Goal: Ask a question

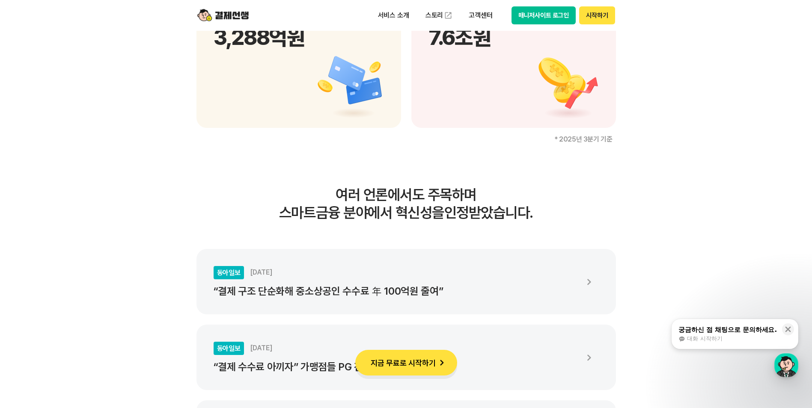
scroll to position [1541, 0]
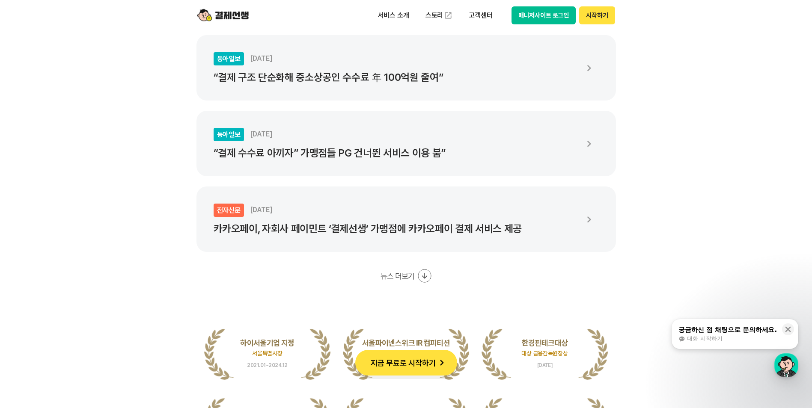
drag, startPoint x: 422, startPoint y: 236, endPoint x: 686, endPoint y: 223, distance: 264.0
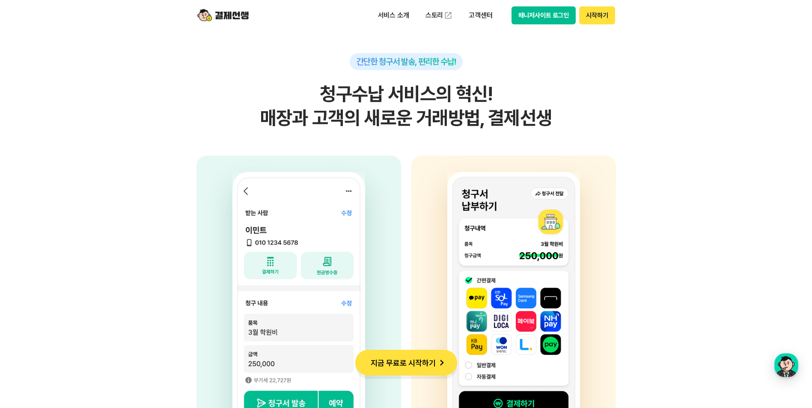
scroll to position [2226, 0]
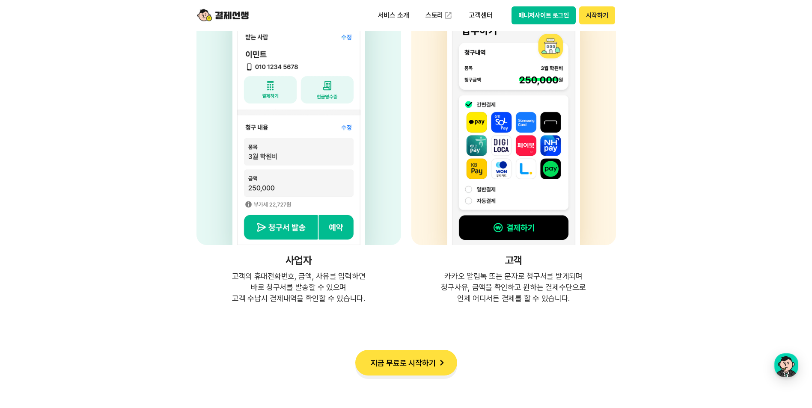
click at [517, 267] on div "고객 카카오 알림톡 또는 문자로 청구서를 받게되며 청구사유, 금액을 확인하고 원하는 결제수단으로 언제 어디서든 결제를 할 수 있습니다." at bounding box center [513, 142] width 205 height 324
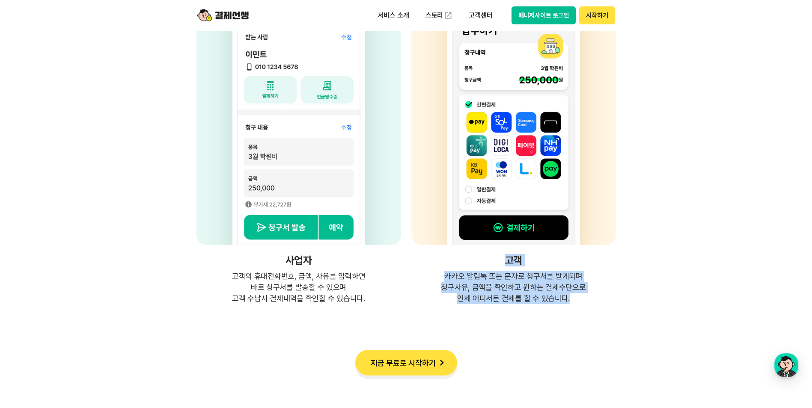
drag, startPoint x: 503, startPoint y: 259, endPoint x: 580, endPoint y: 304, distance: 89.4
click at [580, 304] on div "고객 카카오 알림톡 또는 문자로 청구서를 받게되며 청구사유, 금액을 확인하고 원하는 결제수단으로 언제 어디서든 결제를 할 수 있습니다." at bounding box center [513, 142] width 205 height 324
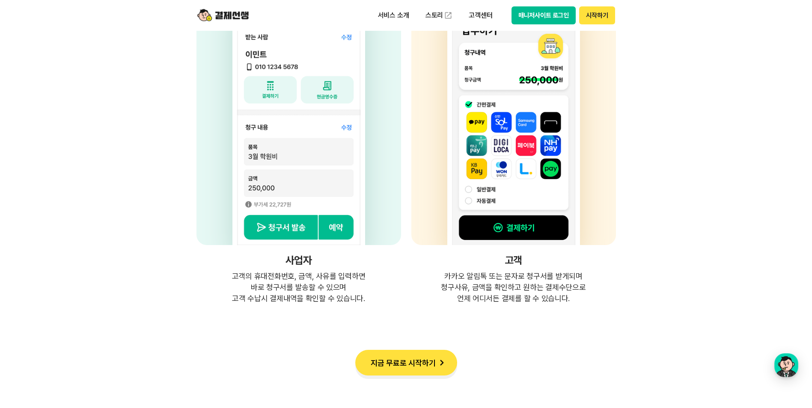
drag, startPoint x: 580, startPoint y: 304, endPoint x: 526, endPoint y: 305, distance: 53.5
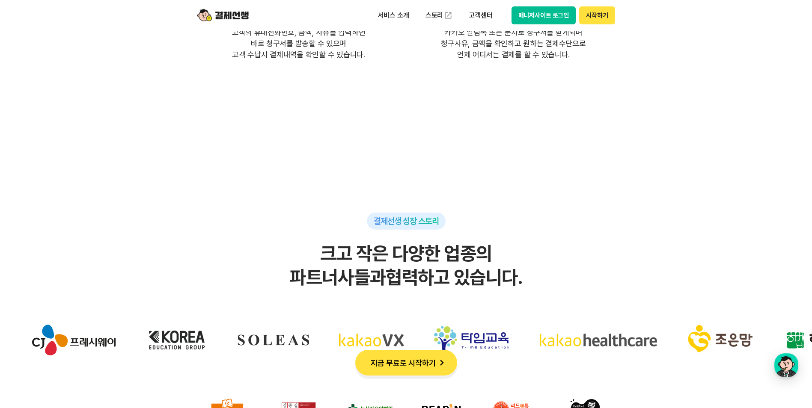
scroll to position [2526, 0]
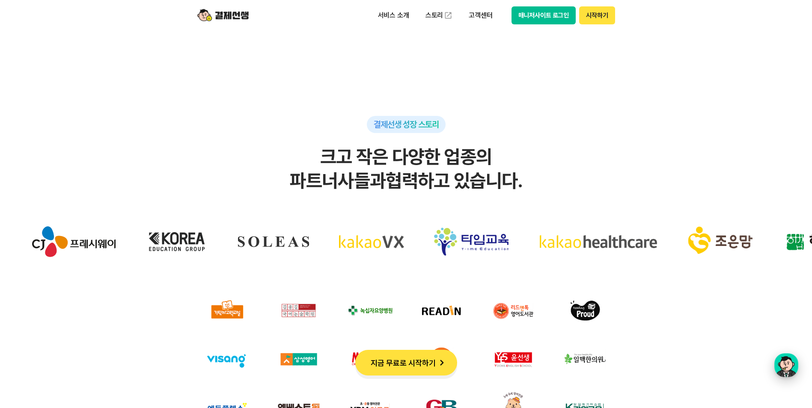
click at [784, 366] on div "button" at bounding box center [786, 366] width 24 height 24
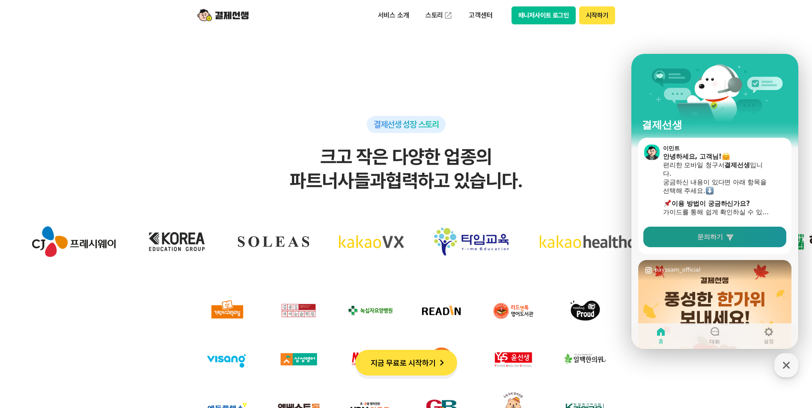
click at [726, 239] on icon at bounding box center [730, 237] width 9 height 9
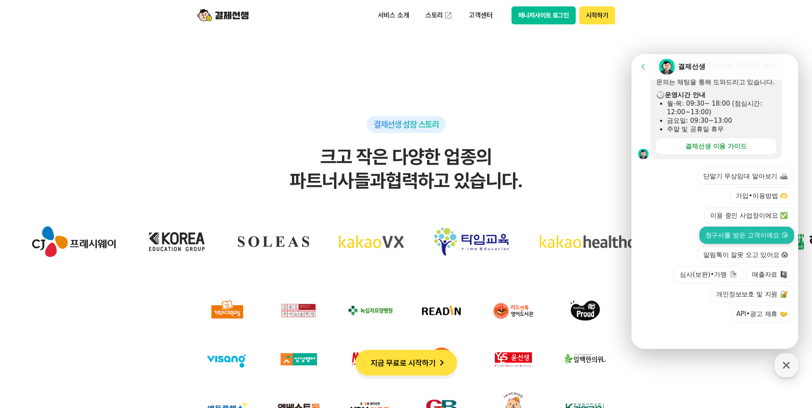
scroll to position [252, 0]
click at [708, 235] on button "청구서를 받은 고객이에요 😘" at bounding box center [747, 235] width 95 height 17
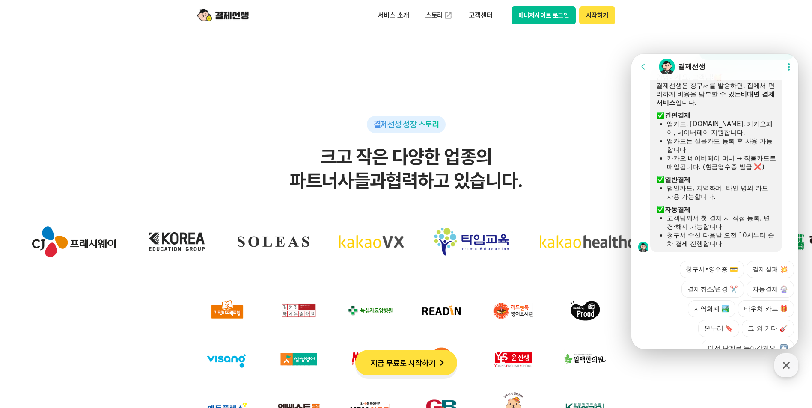
scroll to position [325, 0]
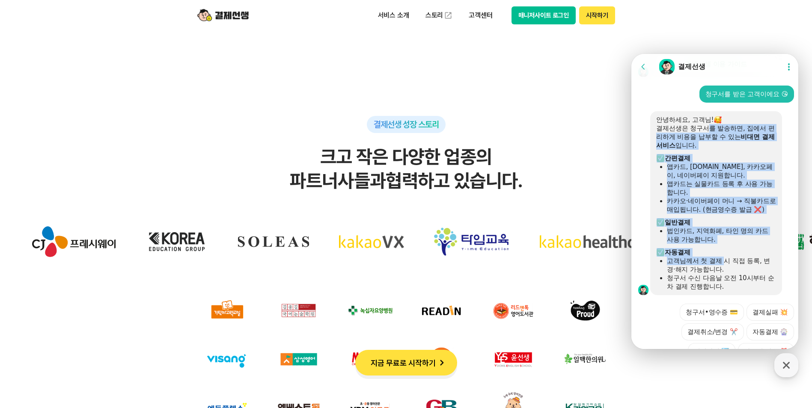
drag, startPoint x: 709, startPoint y: 139, endPoint x: 724, endPoint y: 272, distance: 134.4
click at [724, 272] on div "안녕하세요, 고객님! 결제선생은 청구서를 발송하면, 집에서 편리하게 비용을 납부할 수 있는 비대면 결제 서비스 입니다. ​ 간편결제 앱카드, …" at bounding box center [716, 204] width 120 height 176
drag, startPoint x: 724, startPoint y: 272, endPoint x: 700, endPoint y: 269, distance: 24.2
click at [700, 269] on div "고객님께서 첫 결제 시 직접 등록, 변경·해지 가능합니다." at bounding box center [721, 265] width 109 height 17
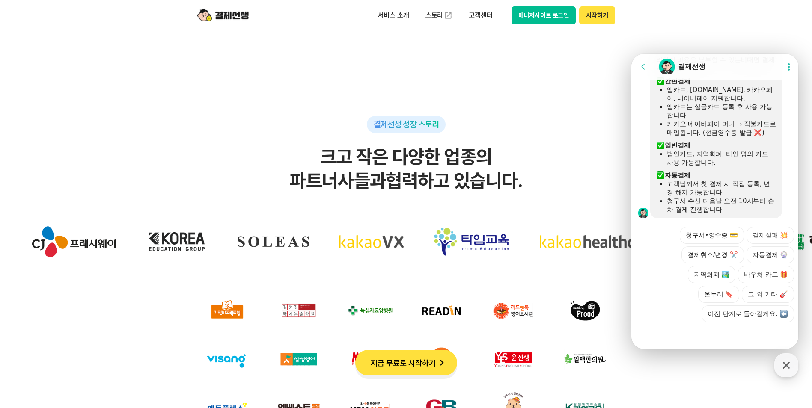
scroll to position [411, 0]
click at [718, 237] on button "청구서•영수증 💳" at bounding box center [712, 235] width 64 height 17
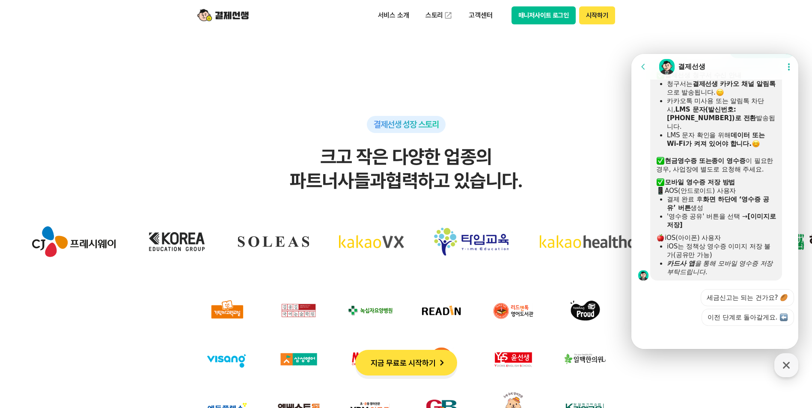
scroll to position [592, 0]
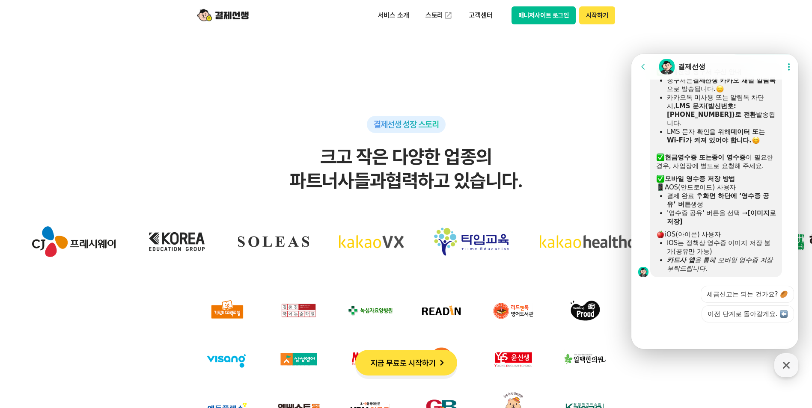
click at [694, 191] on div "AOS(안드로이드) 사용자" at bounding box center [716, 187] width 120 height 9
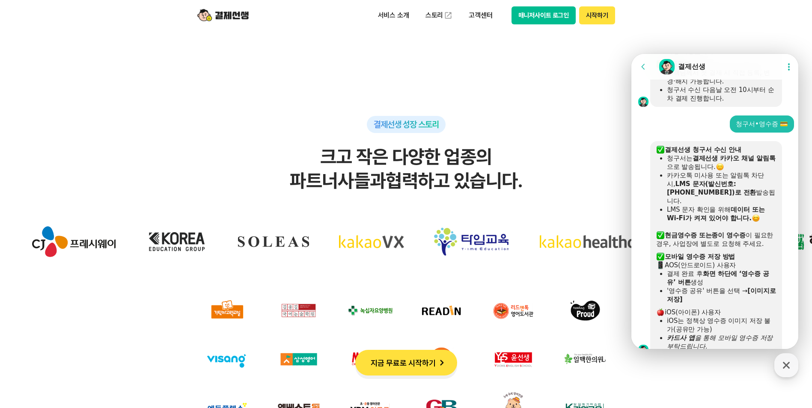
scroll to position [557, 0]
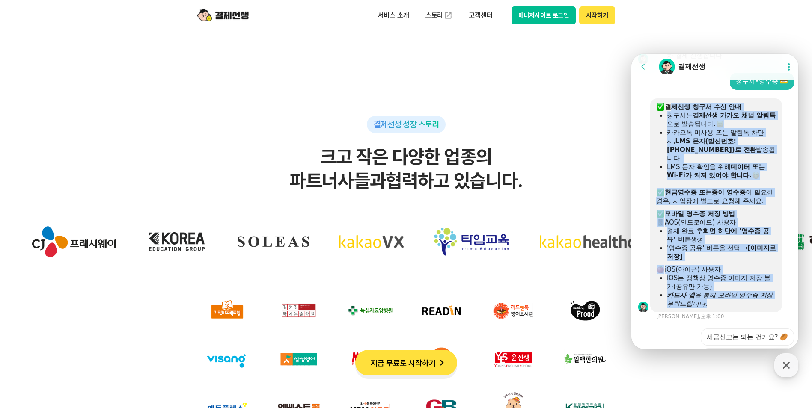
drag, startPoint x: 671, startPoint y: 113, endPoint x: 717, endPoint y: 310, distance: 202.4
click at [717, 310] on div "​ 결제선생 청구서 수신 안내 청구서는 결제선생 카카오 채널 알림톡 으로 발송됩니다. 카카오톡 미사용 또는 알림톡 차단 시, LMS 문자(발신…" at bounding box center [716, 205] width 132 height 214
drag, startPoint x: 717, startPoint y: 310, endPoint x: 702, endPoint y: 281, distance: 32.6
click at [702, 281] on div "iOS는 정책상 영수증 이미지 저장 불가(공유만 가능)" at bounding box center [721, 282] width 109 height 17
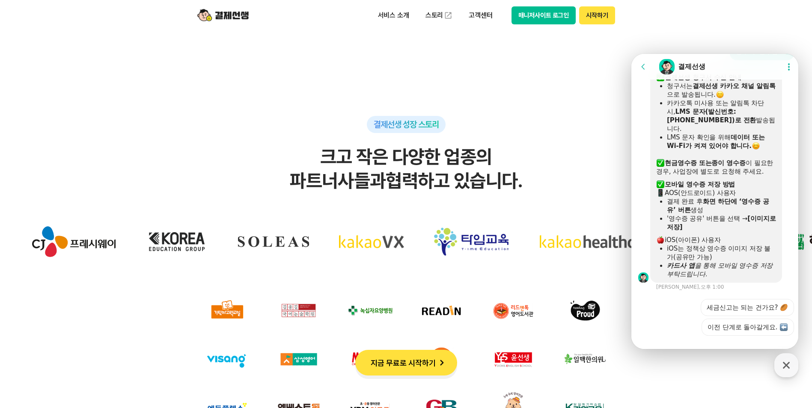
scroll to position [599, 0]
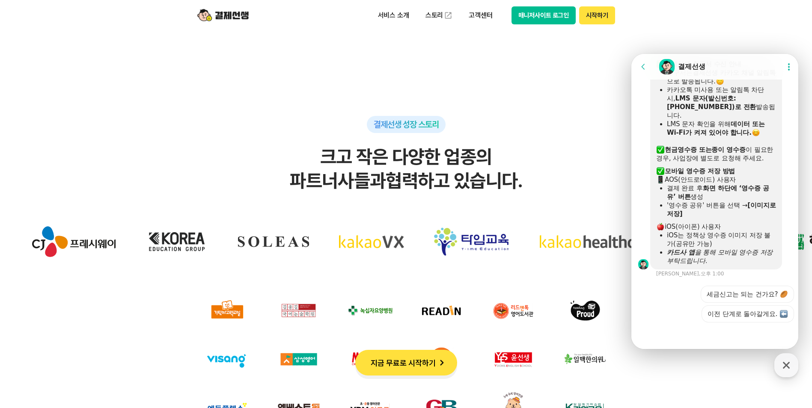
click at [693, 66] on div "결제선생" at bounding box center [691, 66] width 27 height 9
click at [781, 68] on button "Show userchat action dialog" at bounding box center [788, 66] width 15 height 15
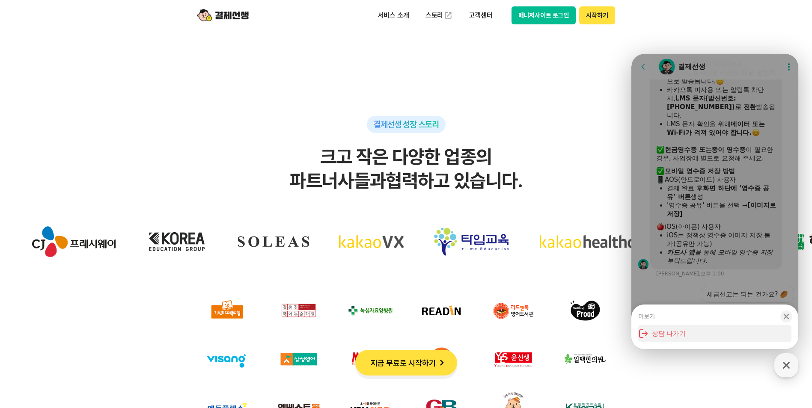
click at [692, 326] on button "상담 나가기" at bounding box center [714, 333] width 153 height 17
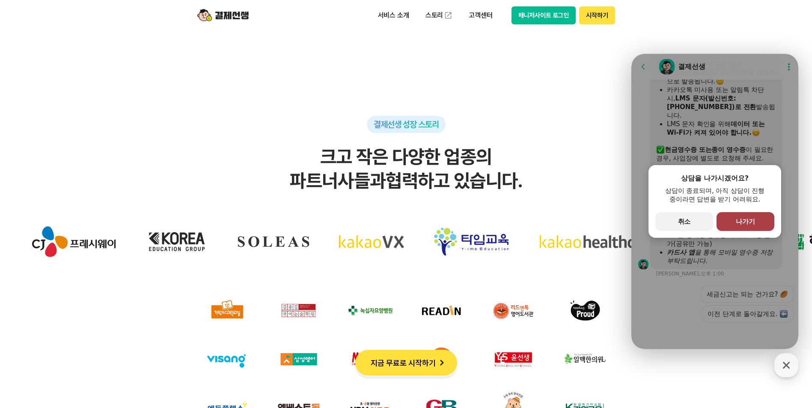
click at [730, 227] on button "primary Button 나가기" at bounding box center [746, 221] width 58 height 19
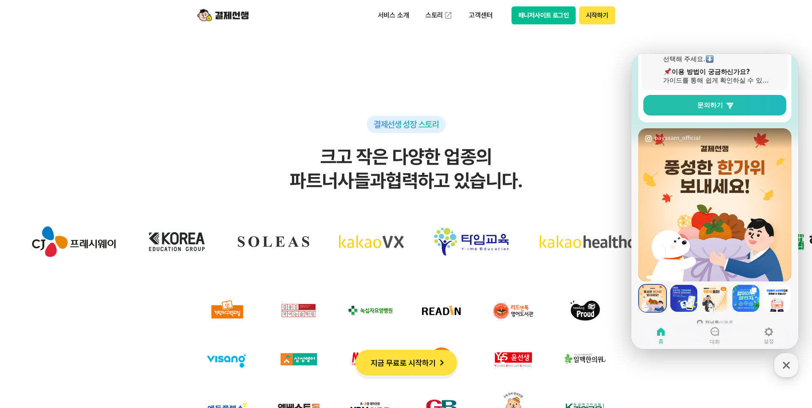
scroll to position [147, 0]
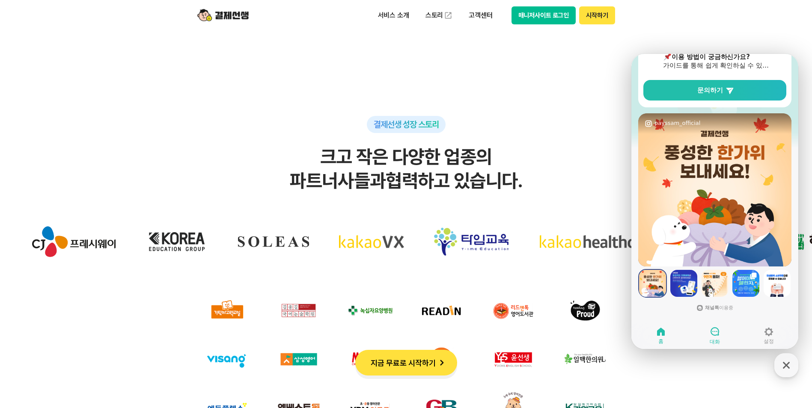
click at [715, 330] on icon at bounding box center [715, 332] width 10 height 10
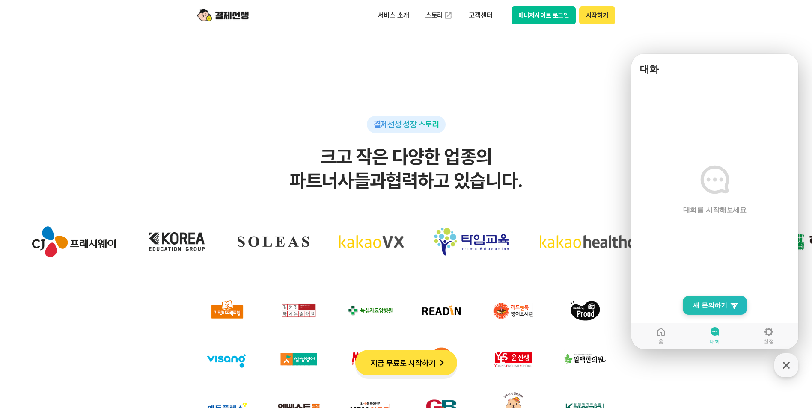
click at [715, 308] on span "새 문의하기" at bounding box center [710, 305] width 34 height 9
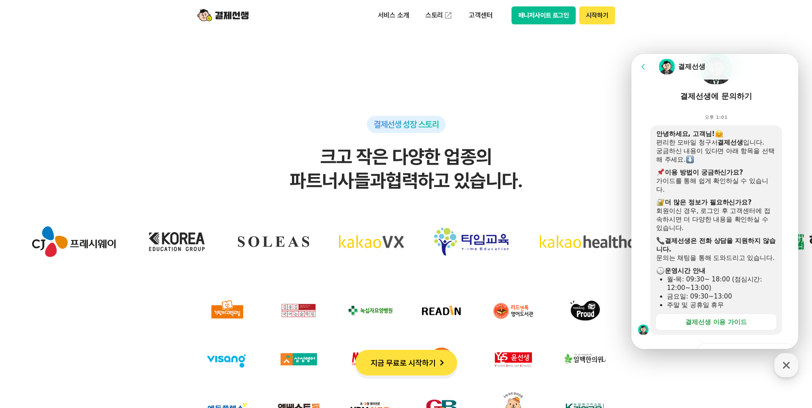
scroll to position [86, 0]
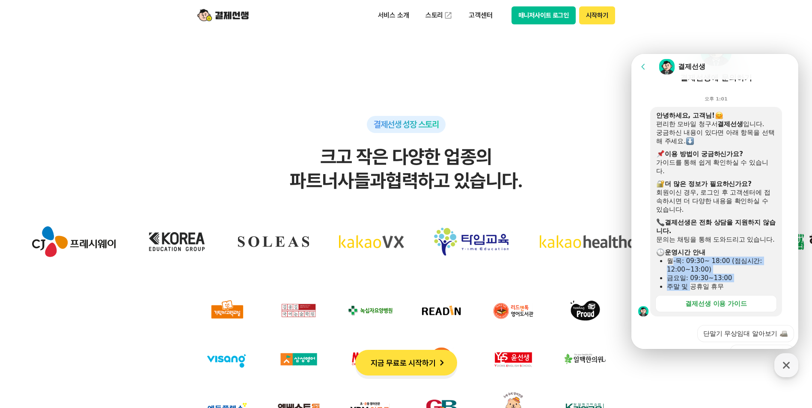
drag, startPoint x: 671, startPoint y: 273, endPoint x: 690, endPoint y: 295, distance: 29.5
click at [690, 291] on ul "월-목: 09:30~ 18:00 (점심시간: 12:00~13:00) [DATE]: 09:30~13:00 주말 및 공휴일 휴무" at bounding box center [716, 274] width 120 height 34
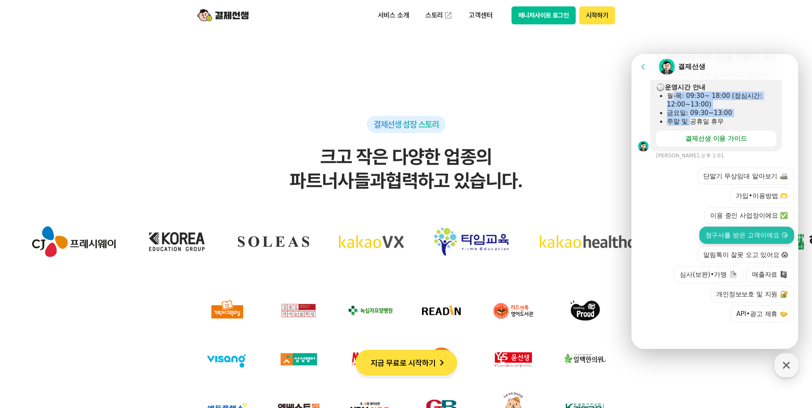
scroll to position [259, 0]
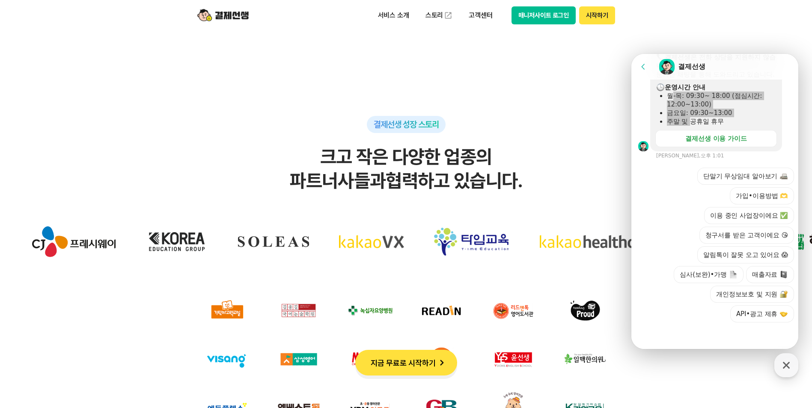
click at [573, 150] on h2 "크고 작은 다양한 업종의 파트너사들과 협력하고 있습니다." at bounding box center [406, 169] width 778 height 48
